Goal: Navigation & Orientation: Find specific page/section

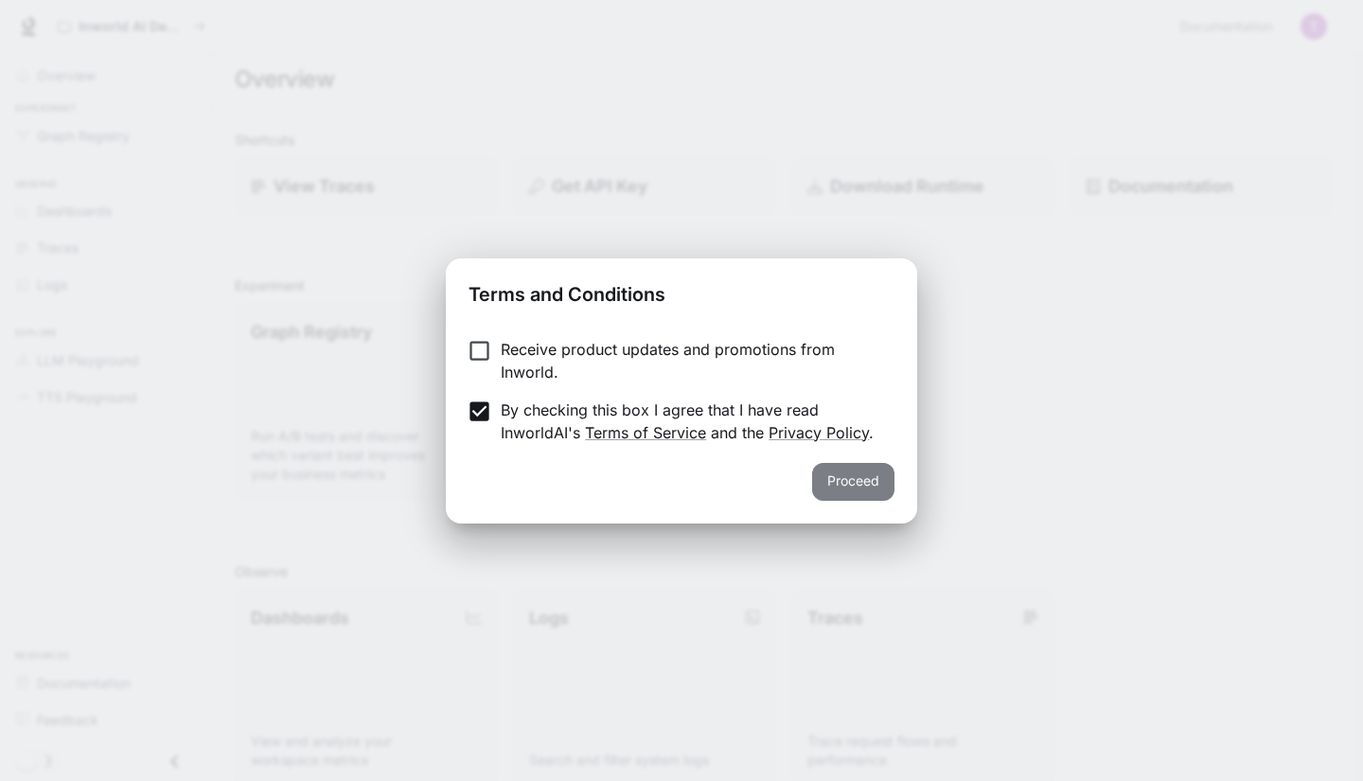
click at [858, 489] on button "Proceed" at bounding box center [853, 482] width 82 height 38
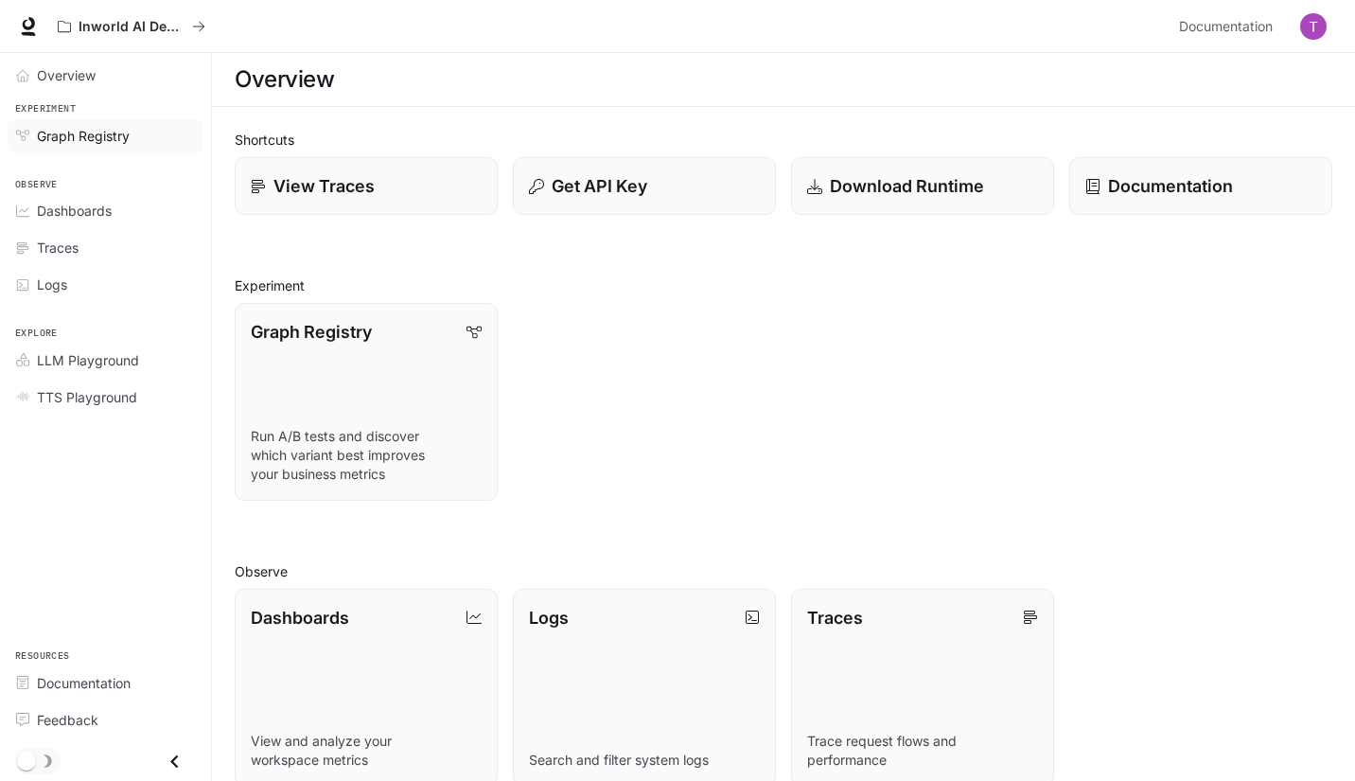
scroll to position [2, 0]
click at [113, 77] on div "Overview" at bounding box center [116, 75] width 158 height 20
click at [354, 153] on div "View Traces" at bounding box center [359, 176] width 278 height 73
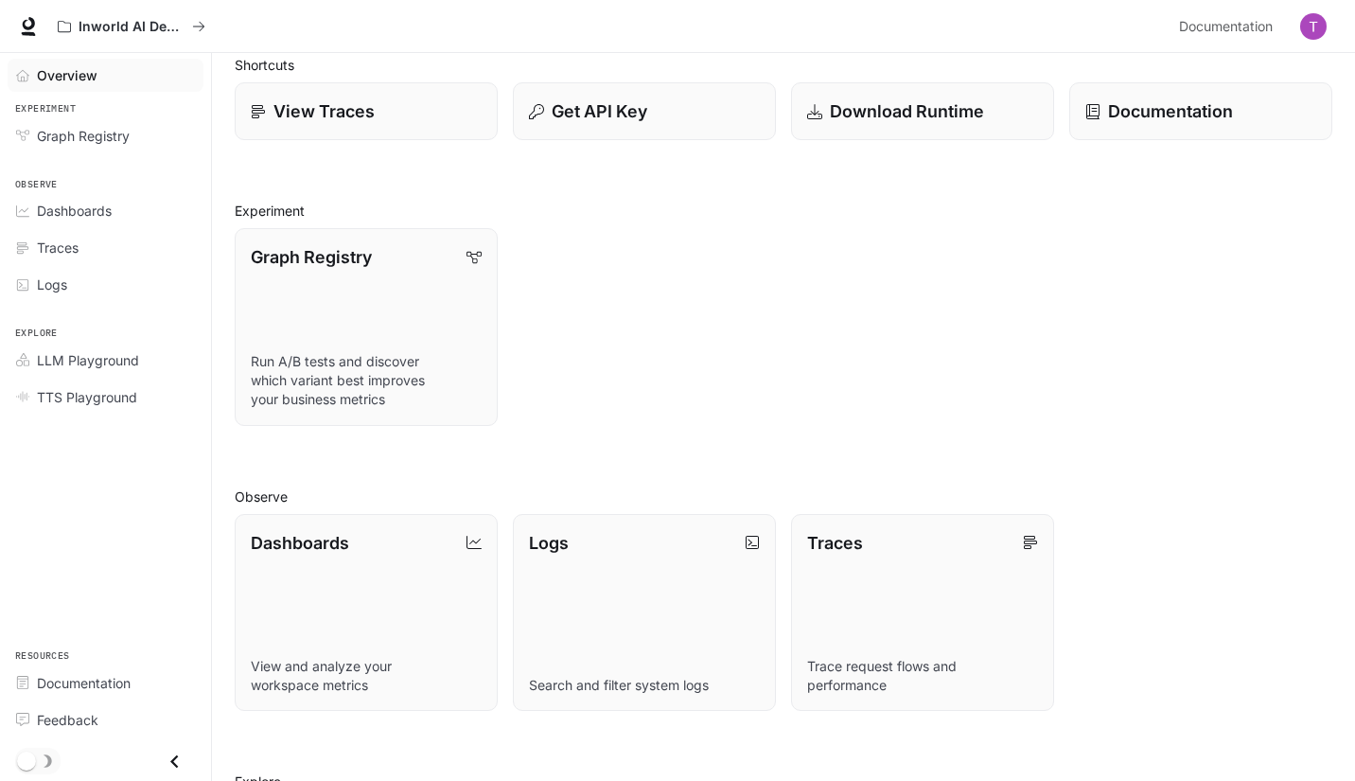
scroll to position [76, 0]
click at [429, 297] on link "Graph Registry Run A/B tests and discover which variant best improves your busi…" at bounding box center [366, 326] width 263 height 198
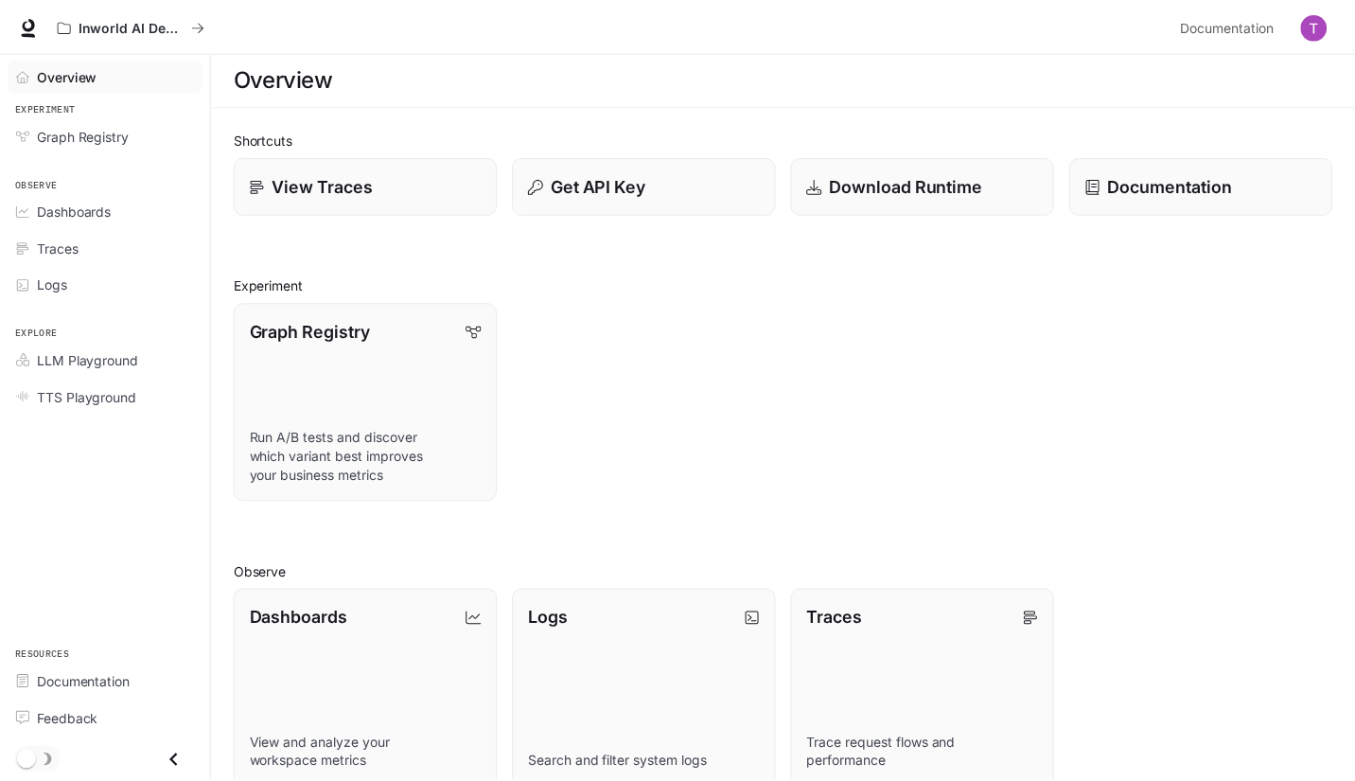
scroll to position [76, 0]
